Goal: Task Accomplishment & Management: Complete application form

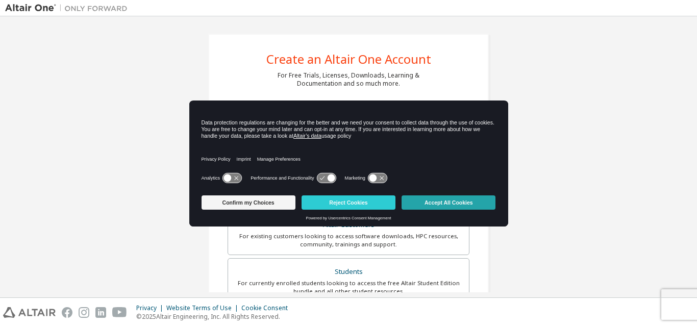
click at [438, 203] on button "Accept All Cookies" at bounding box center [448, 202] width 94 height 14
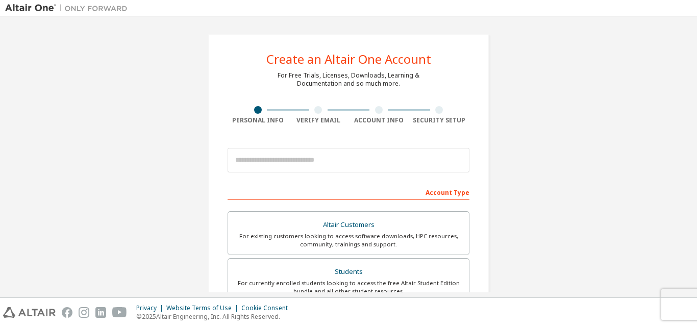
click at [349, 147] on div at bounding box center [348, 160] width 242 height 35
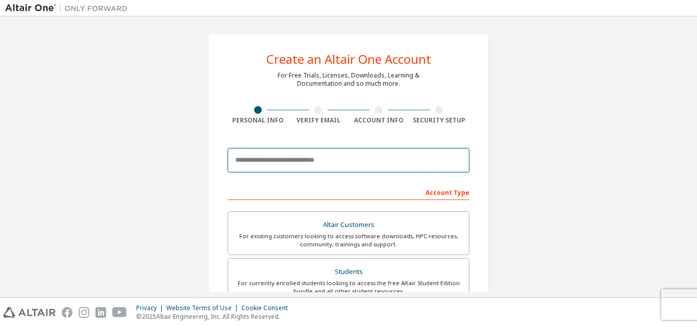
click at [345, 162] on input "email" at bounding box center [348, 160] width 242 height 24
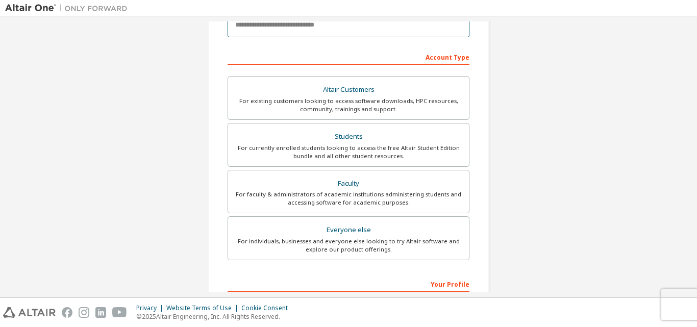
scroll to position [153, 0]
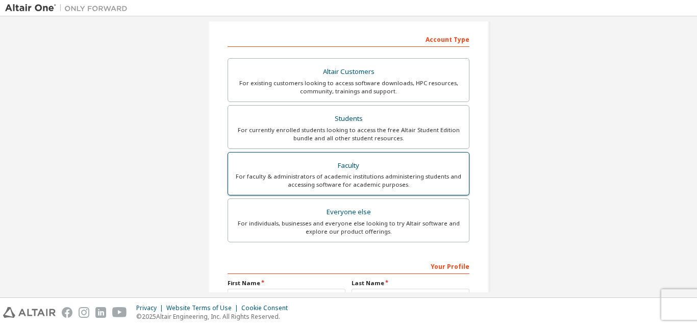
click at [434, 165] on div "Faculty" at bounding box center [348, 166] width 229 height 14
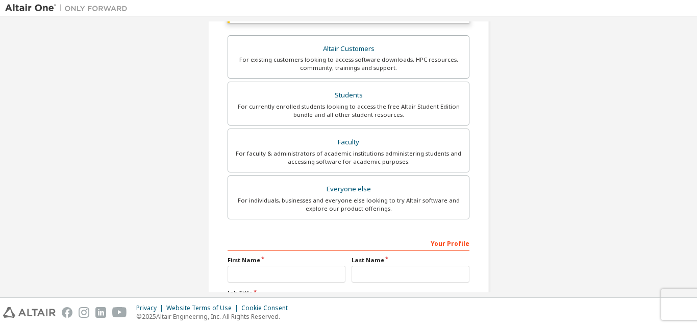
scroll to position [92, 0]
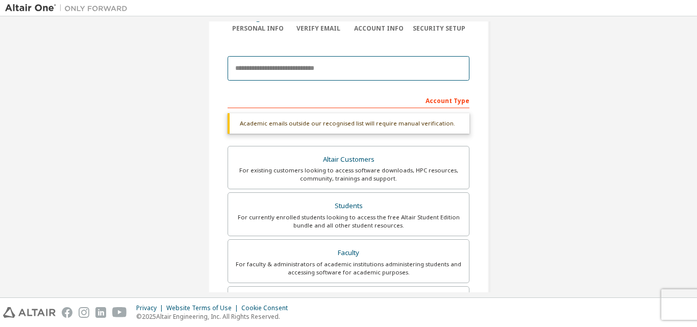
click at [325, 76] on input "email" at bounding box center [348, 68] width 242 height 24
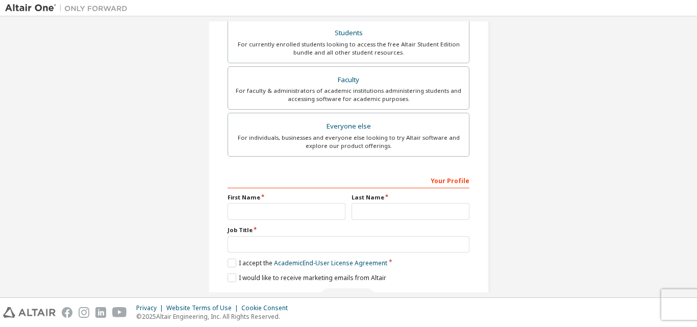
scroll to position [245, 0]
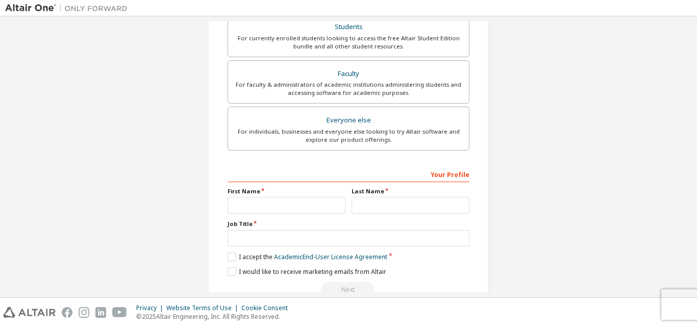
type input "**********"
click at [241, 199] on input "text" at bounding box center [286, 205] width 118 height 17
type input "*****"
type input "**********"
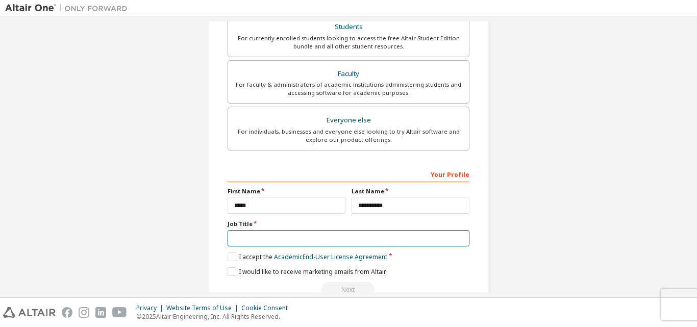
click at [271, 234] on input "text" at bounding box center [348, 238] width 242 height 17
type input "*******"
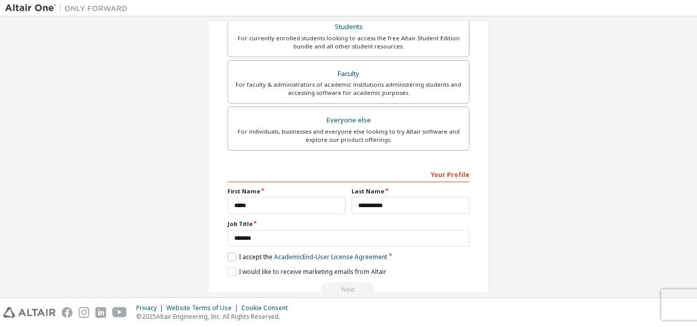
click at [227, 255] on label "I accept the Academic End-User License Agreement" at bounding box center [307, 256] width 160 height 9
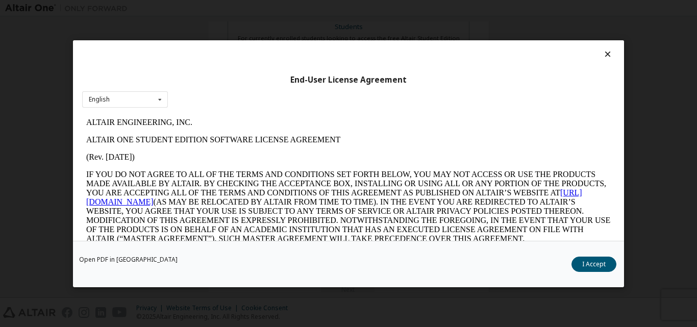
scroll to position [0, 0]
click at [580, 265] on button "I Accept" at bounding box center [593, 263] width 45 height 15
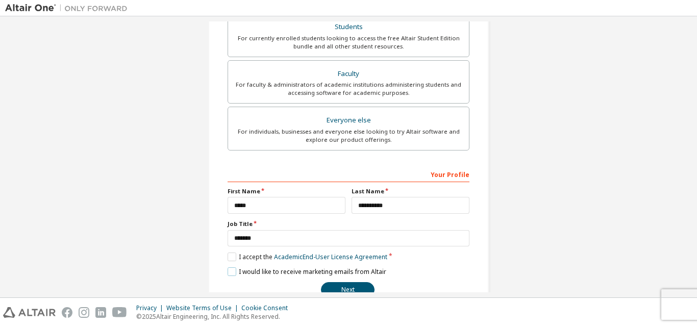
click at [229, 272] on label "I would like to receive marketing emails from Altair" at bounding box center [306, 271] width 159 height 9
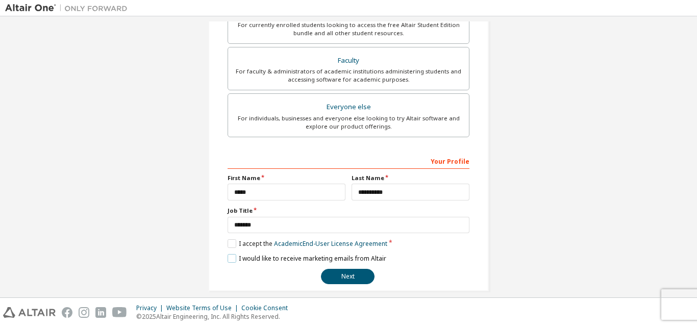
scroll to position [269, 0]
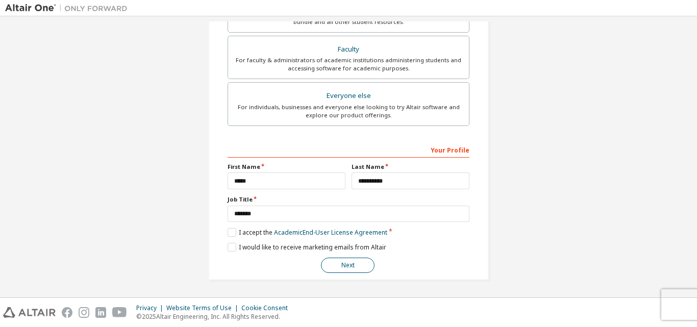
click at [349, 271] on button "Next" at bounding box center [348, 265] width 54 height 15
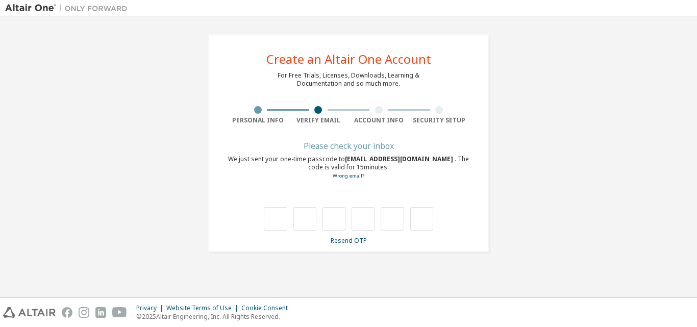
type input "*"
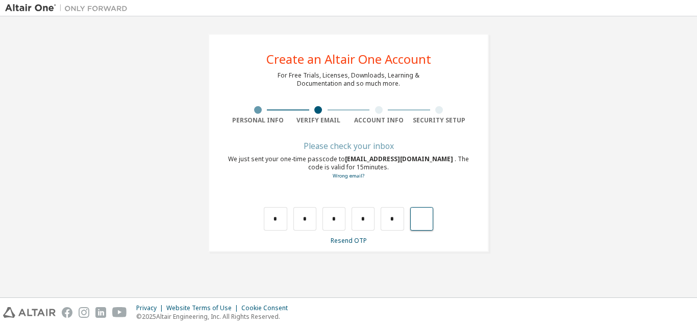
type input "*"
